Goal: Navigation & Orientation: Find specific page/section

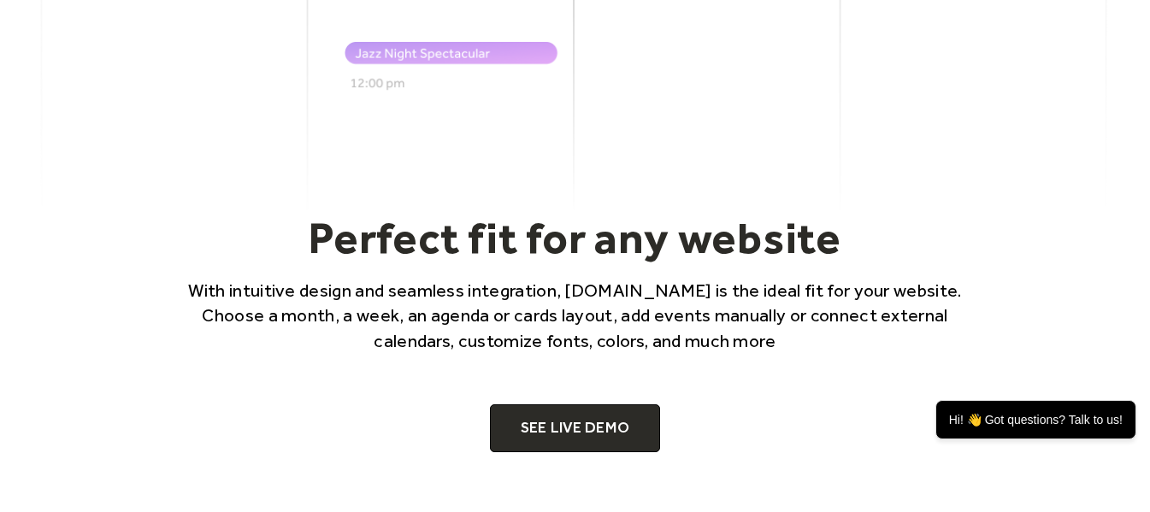
scroll to position [1049, 0]
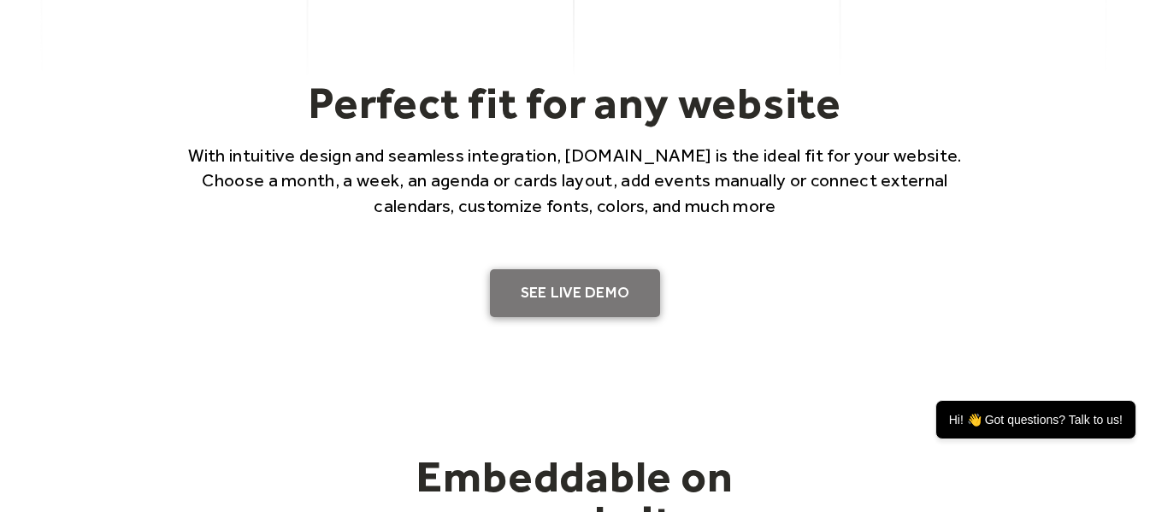
click at [569, 317] on link "SEE LIVE DEMO" at bounding box center [575, 293] width 171 height 48
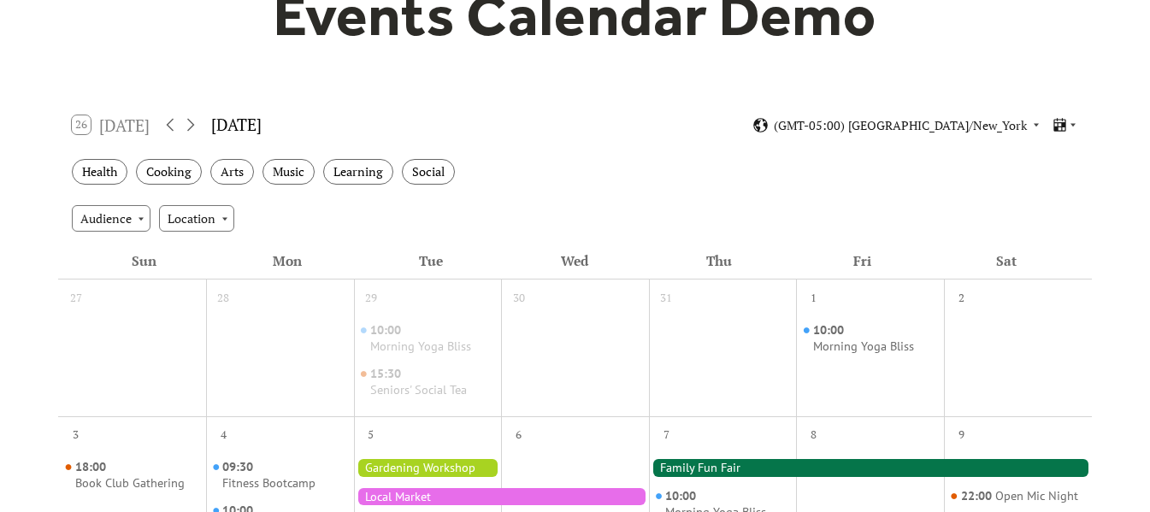
scroll to position [21, 0]
